Goal: Task Accomplishment & Management: Use online tool/utility

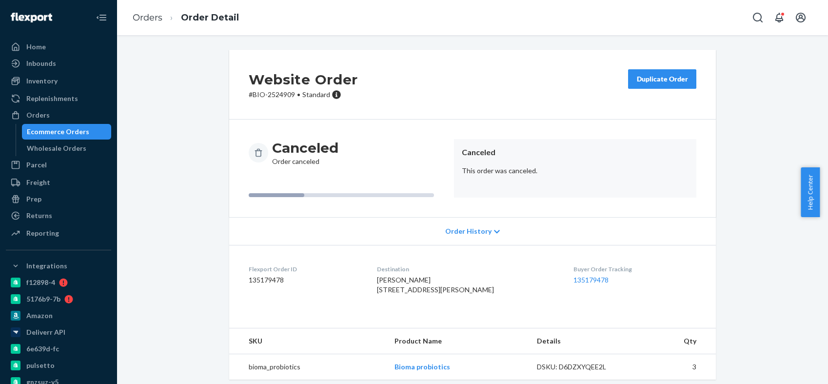
click at [57, 114] on div "Orders" at bounding box center [58, 115] width 103 height 14
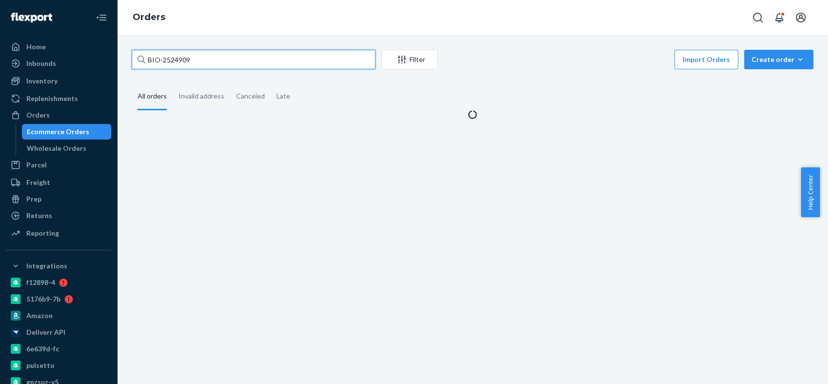
click at [181, 60] on input "BIO-2524909" at bounding box center [254, 60] width 244 height 20
paste input "490931"
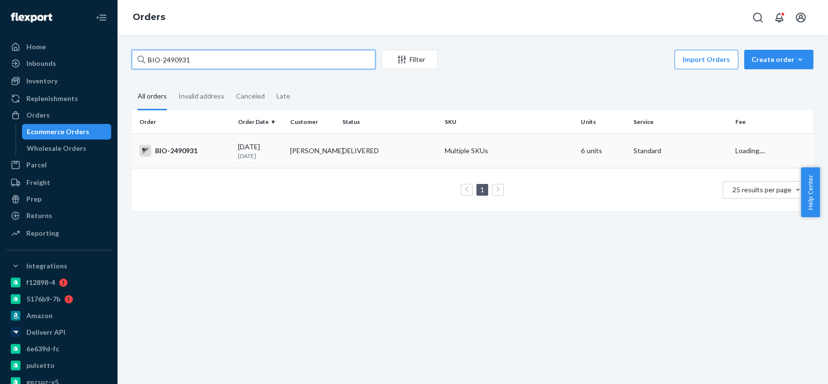
type input "BIO-2490931"
click at [185, 150] on div "BIO-2490931" at bounding box center [184, 151] width 91 height 12
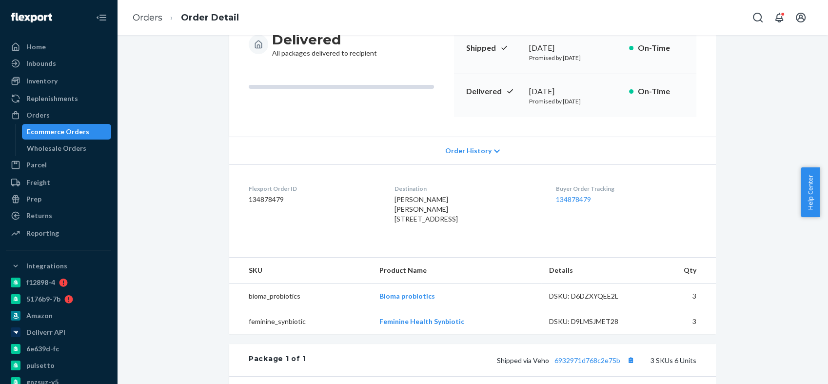
scroll to position [216, 0]
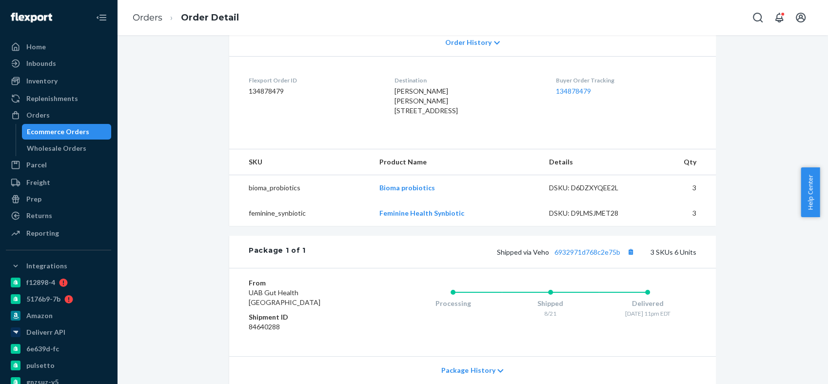
click at [398, 91] on span "Victoria DeMarco Victoria DeMarco 238 Andover St Danvers, MA 01923-1348 US" at bounding box center [425, 101] width 63 height 28
copy span "Victoria"
click at [62, 120] on div "Orders" at bounding box center [58, 115] width 103 height 14
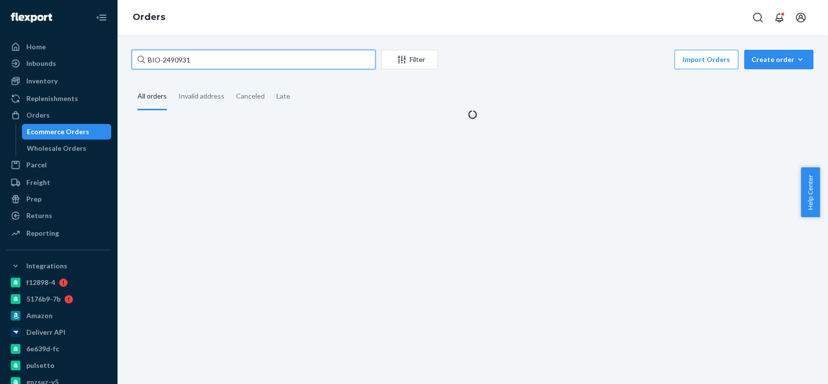
click at [175, 58] on input "BIO-2490931" at bounding box center [254, 60] width 244 height 20
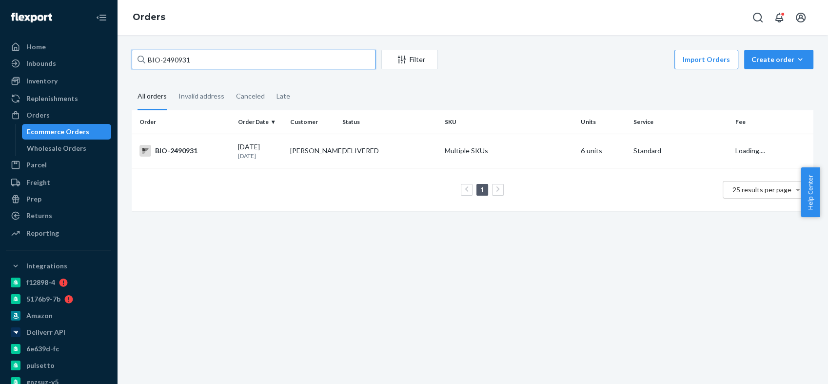
paste input "77447"
type input "BIO-2477447"
click at [178, 149] on div "BIO-2477447" at bounding box center [184, 151] width 91 height 12
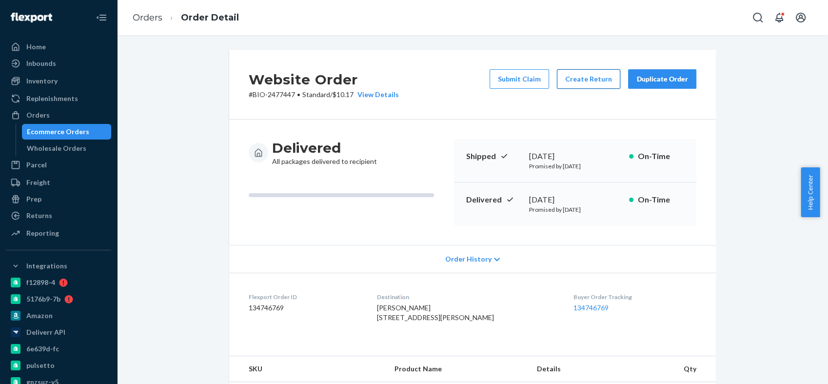
click at [567, 77] on button "Create Return" at bounding box center [588, 79] width 63 height 20
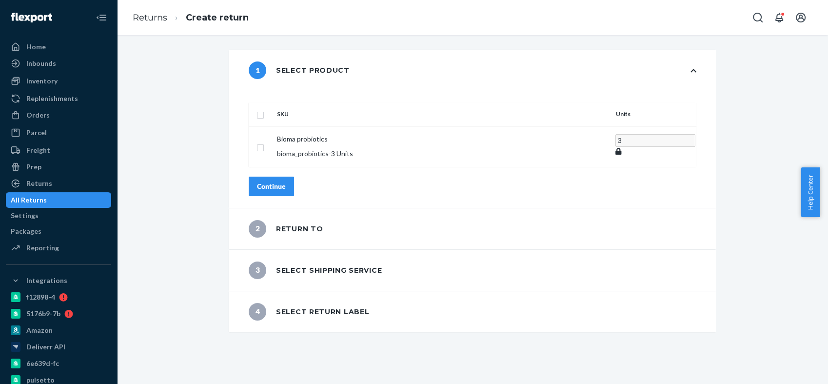
click at [264, 109] on input "checkbox" at bounding box center [260, 114] width 8 height 10
checkbox input "true"
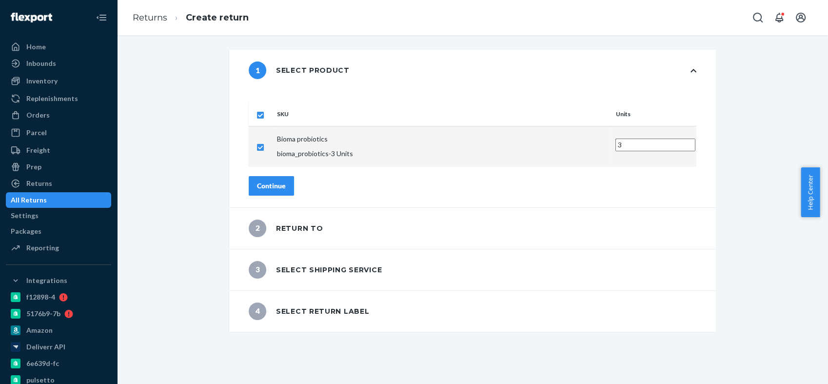
click at [286, 181] on div "Continue" at bounding box center [271, 186] width 29 height 10
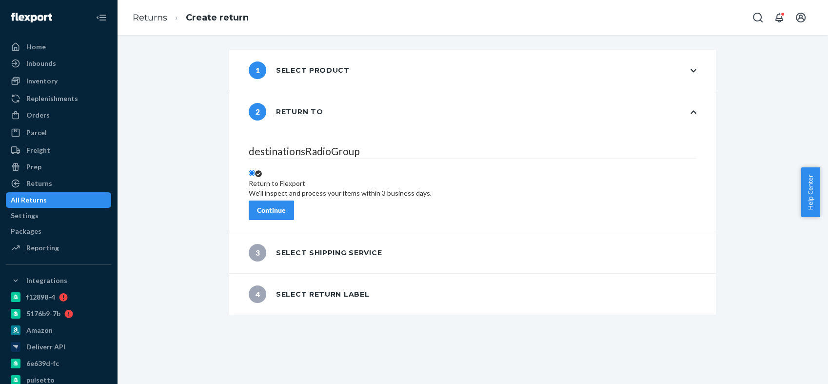
click at [286, 205] on div "Continue" at bounding box center [271, 210] width 29 height 10
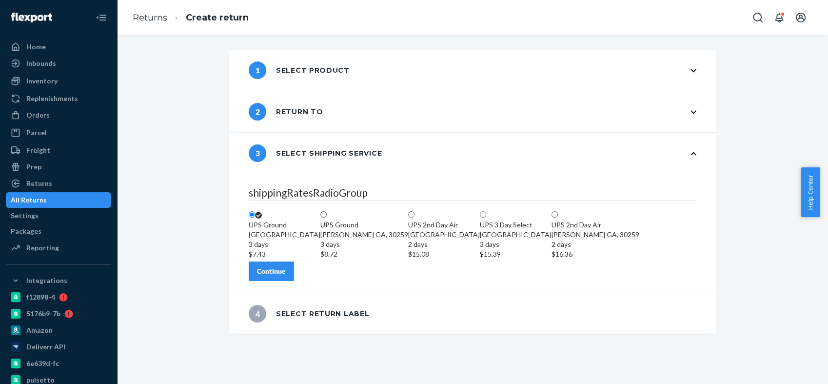
scroll to position [7, 0]
click at [286, 276] on div "Continue" at bounding box center [271, 271] width 29 height 10
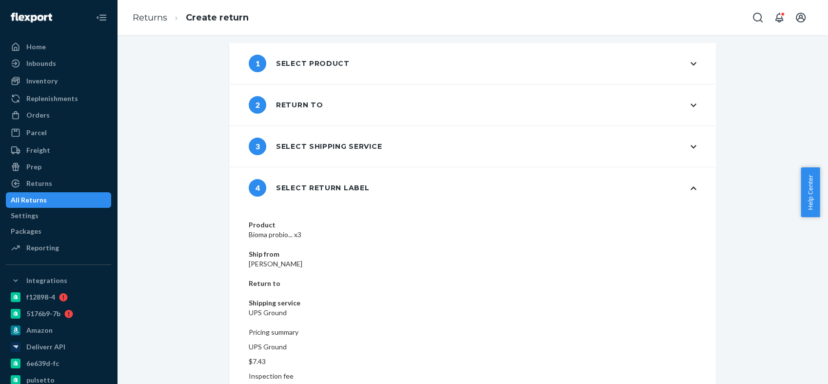
click at [389, 259] on dd "Heather Preston" at bounding box center [473, 264] width 448 height 10
copy dd "Heather Preston"
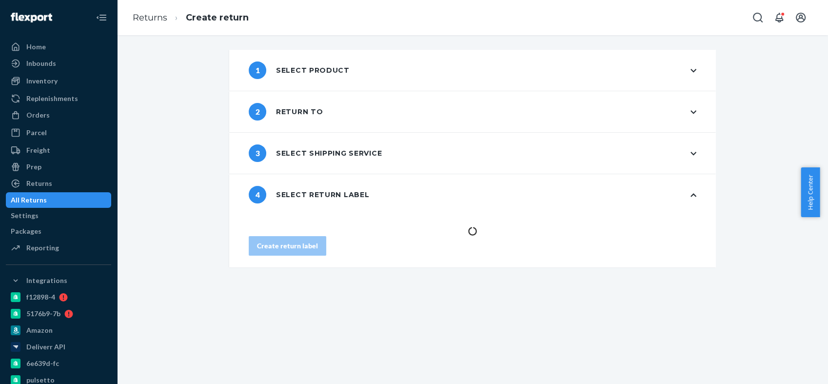
scroll to position [0, 0]
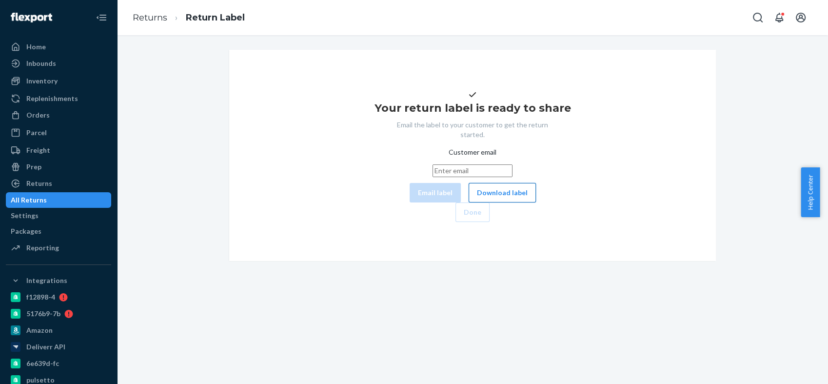
click at [469, 202] on button "Download label" at bounding box center [502, 193] width 67 height 20
